Goal: Information Seeking & Learning: Learn about a topic

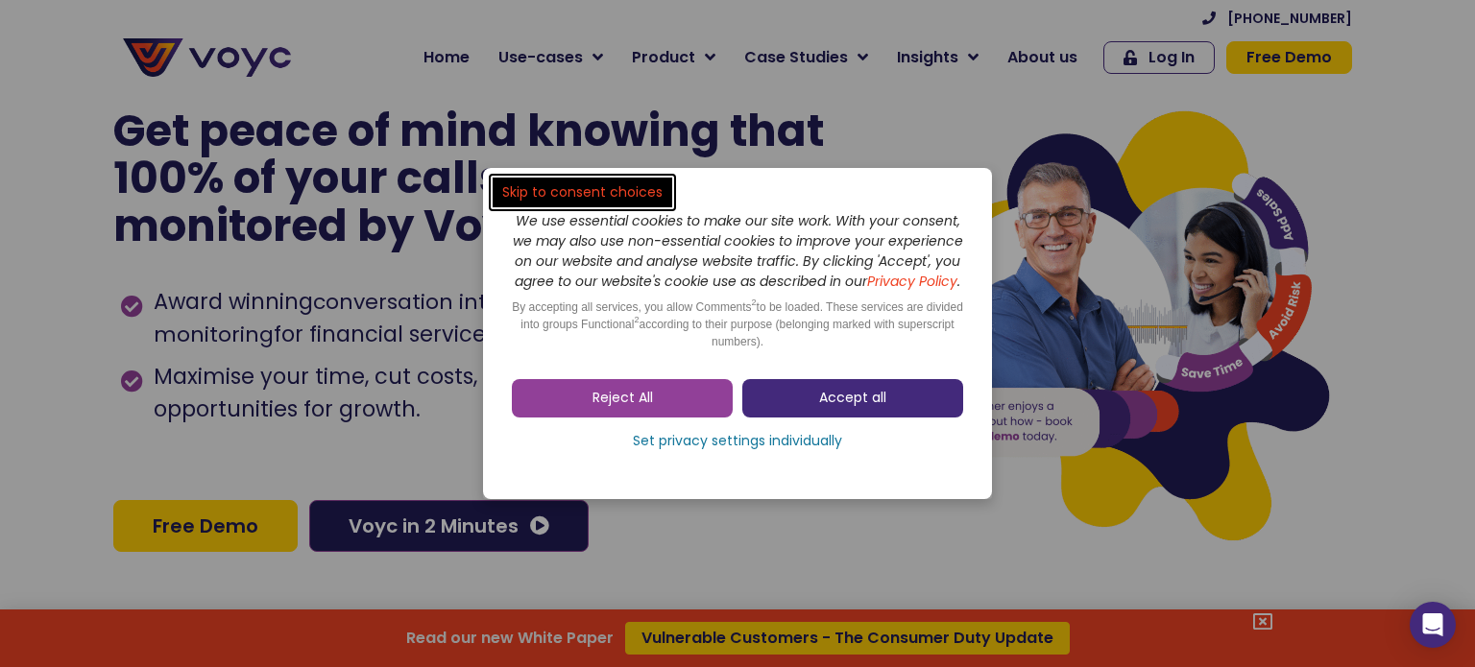
click at [795, 400] on link "Accept all" at bounding box center [852, 398] width 221 height 38
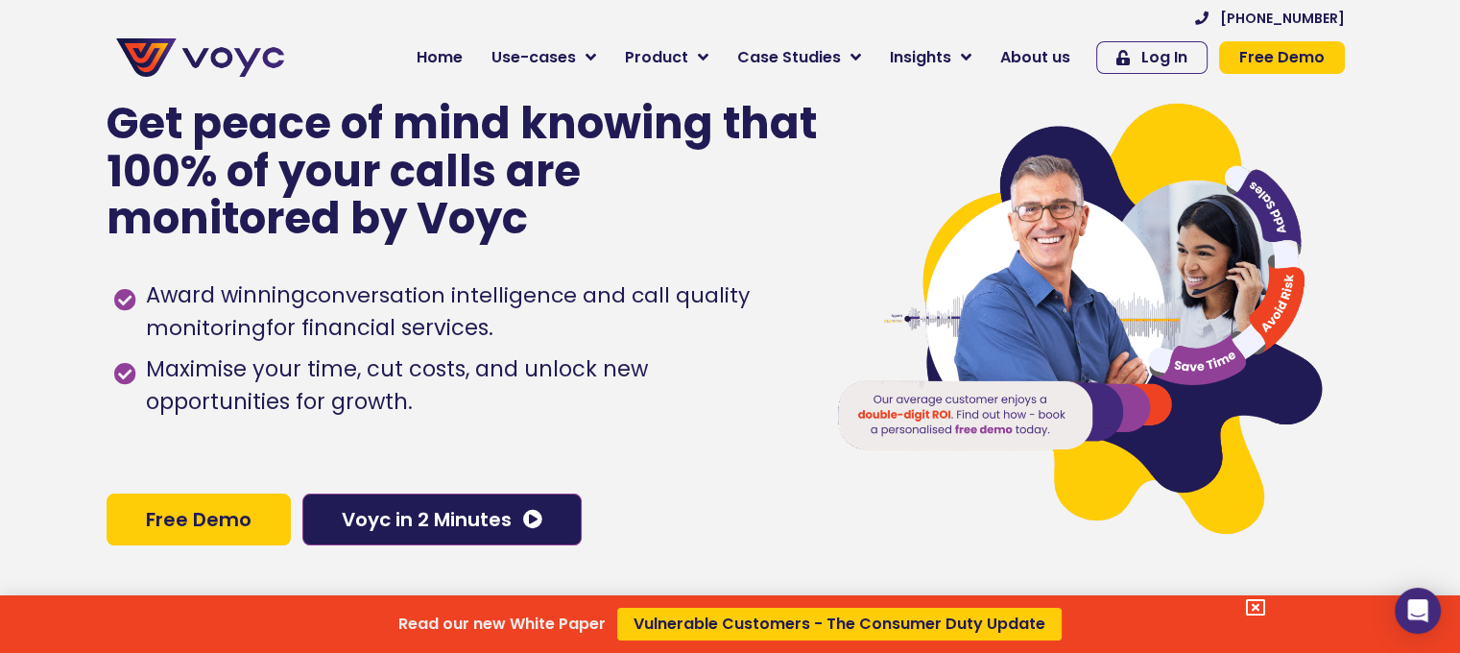
click at [1045, 61] on div "Read our new White Paper Vulnerable Customers - The Consumer Duty Update" at bounding box center [730, 326] width 1460 height 653
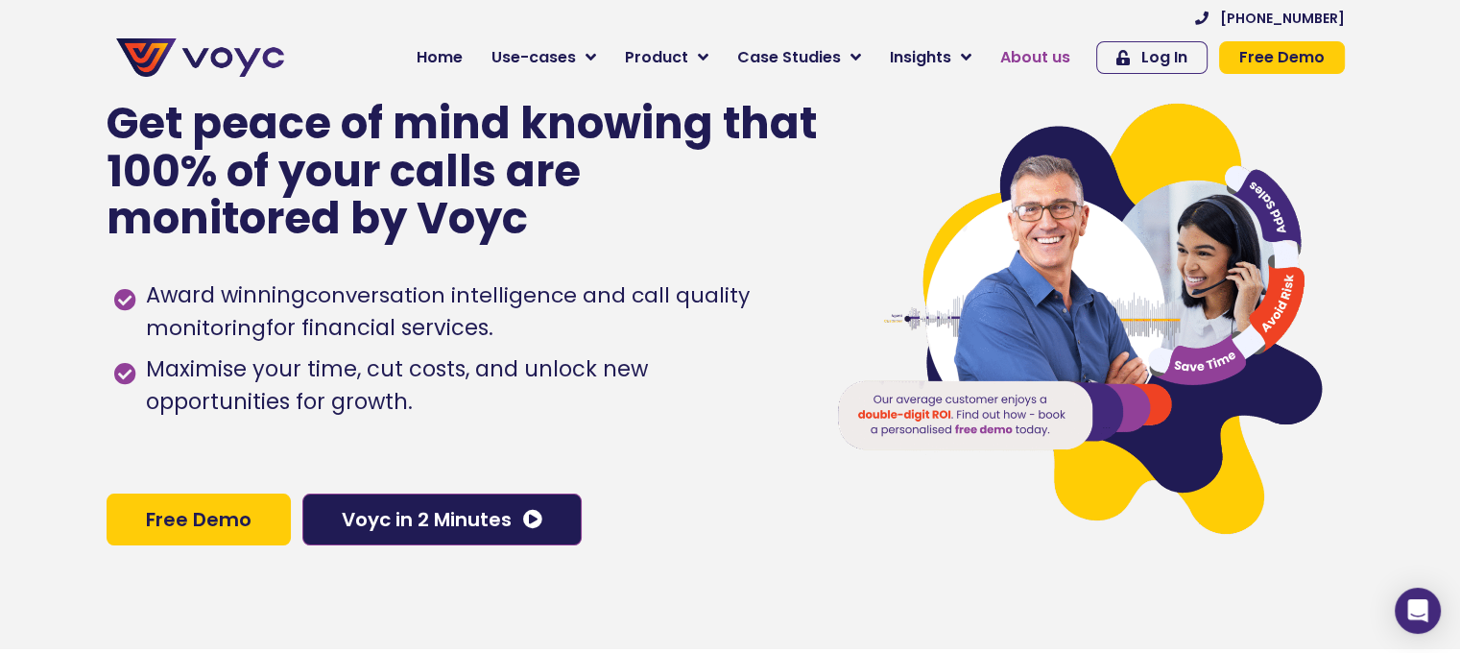
click at [1027, 50] on span "About us" at bounding box center [1035, 57] width 70 height 23
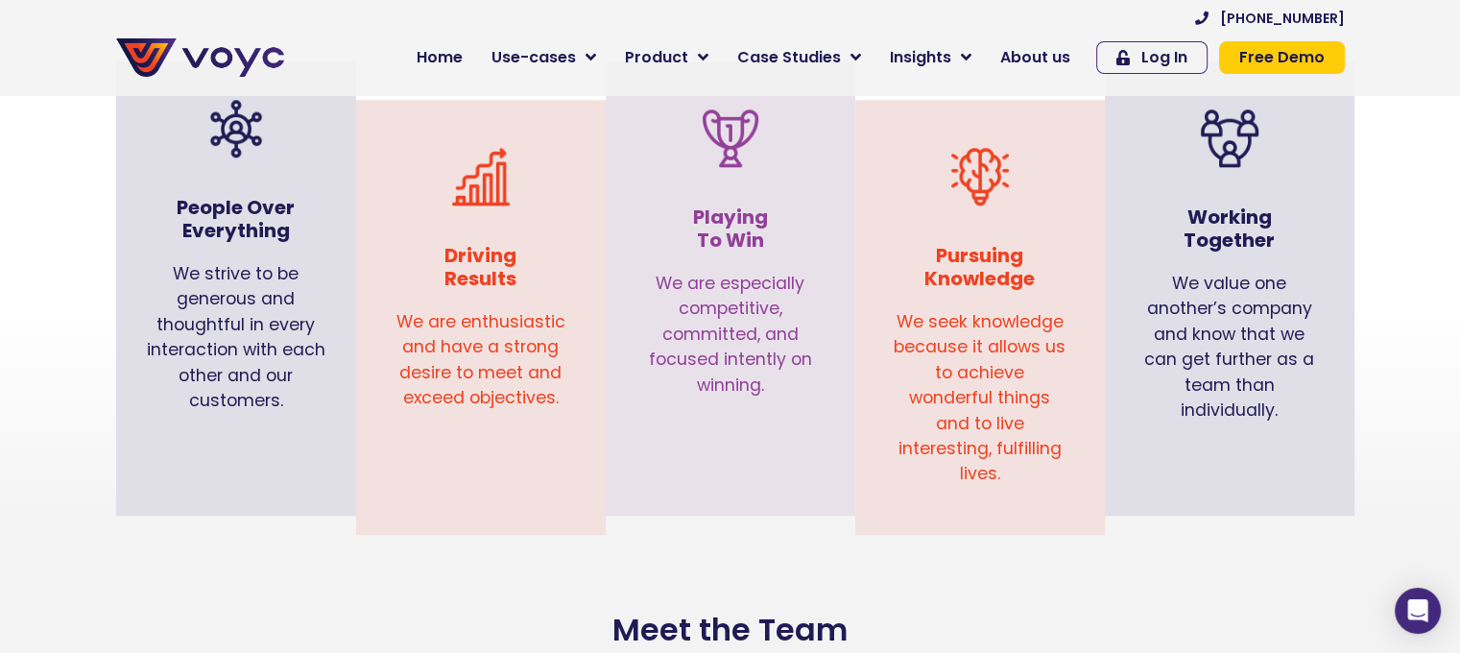
scroll to position [1920, 0]
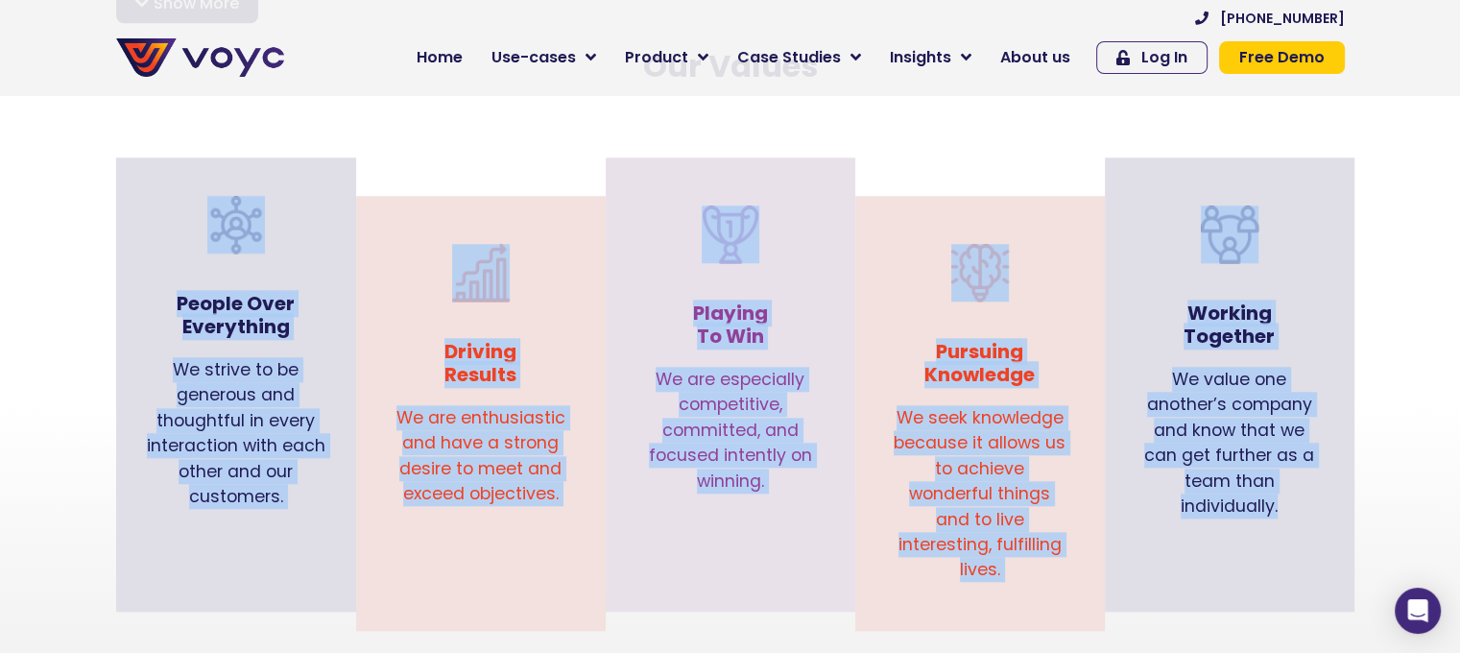
drag, startPoint x: 169, startPoint y: 203, endPoint x: 1216, endPoint y: 400, distance: 1066.0
click at [1318, 473] on div "People Over Everything We strive to be generous and thoughtful in every interac…" at bounding box center [731, 404] width 1248 height 454
copy div "People Over Everything We strive to be generous and thoughtful in every interac…"
